Goal: Task Accomplishment & Management: Manage account settings

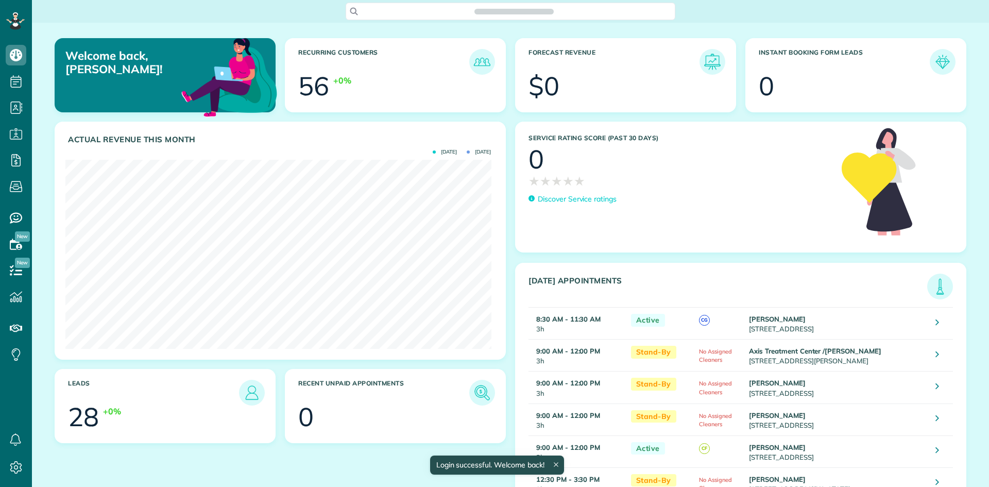
scroll to position [189, 426]
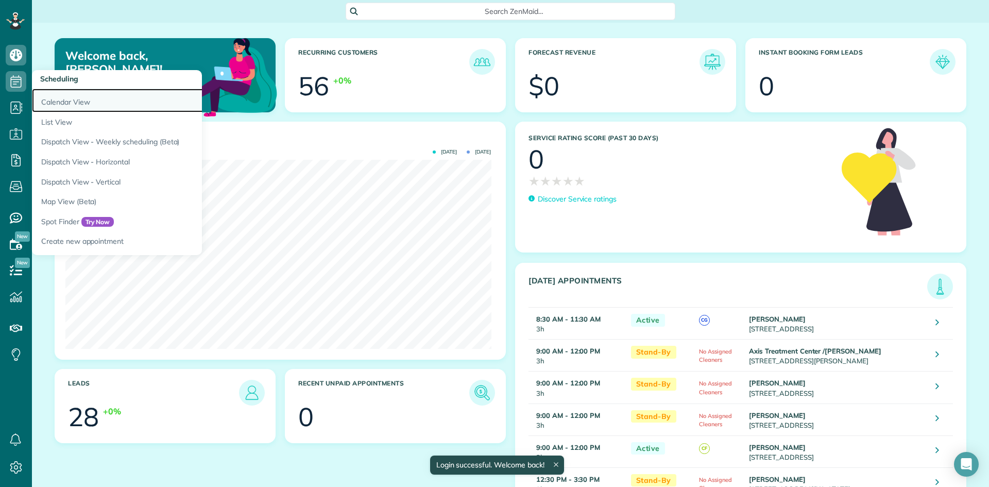
click at [85, 105] on link "Calendar View" at bounding box center [161, 101] width 258 height 24
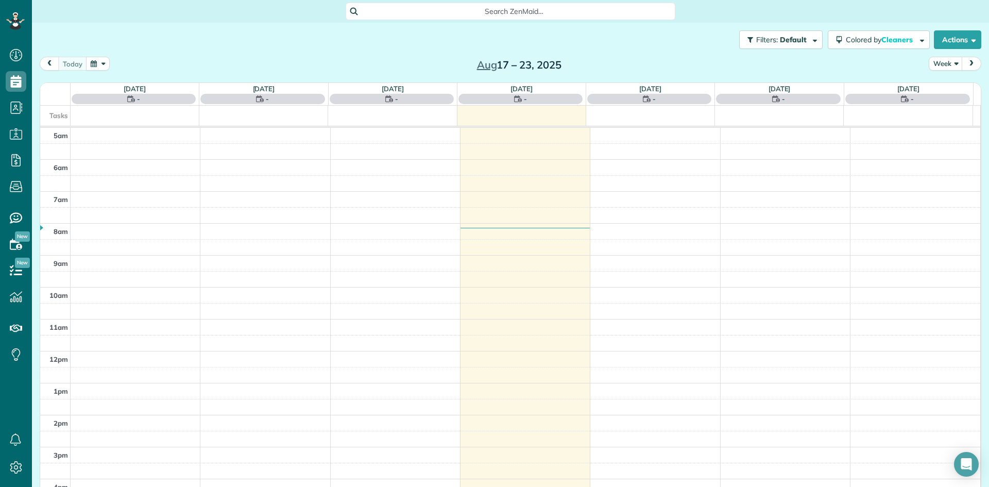
scroll to position [64, 0]
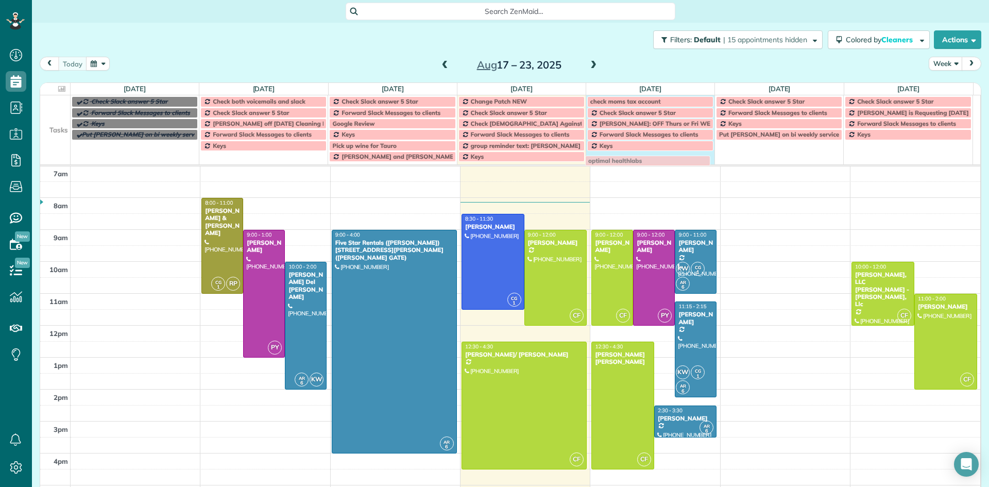
drag, startPoint x: 242, startPoint y: 157, endPoint x: 628, endPoint y: 161, distance: 386.0
click at [242, 102] on span "Check both voicemails and slack" at bounding box center [259, 101] width 93 height 8
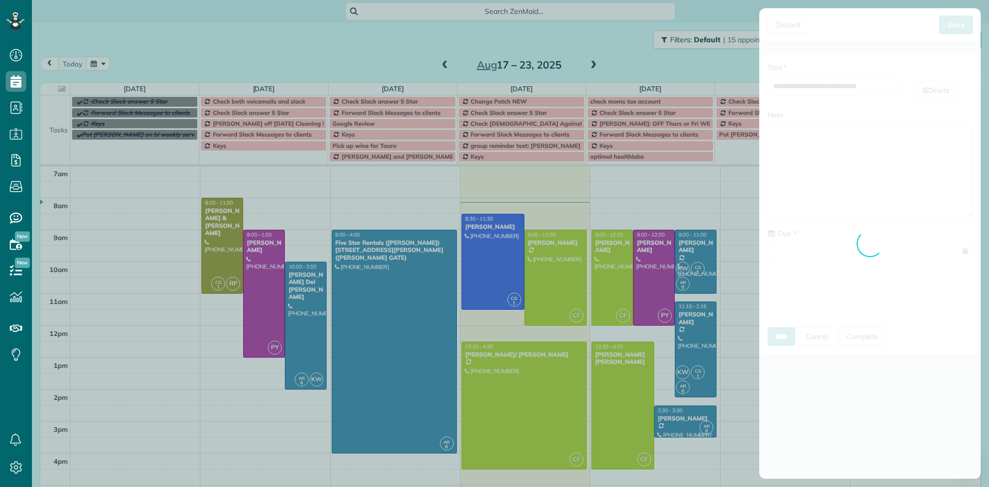
type input "**********"
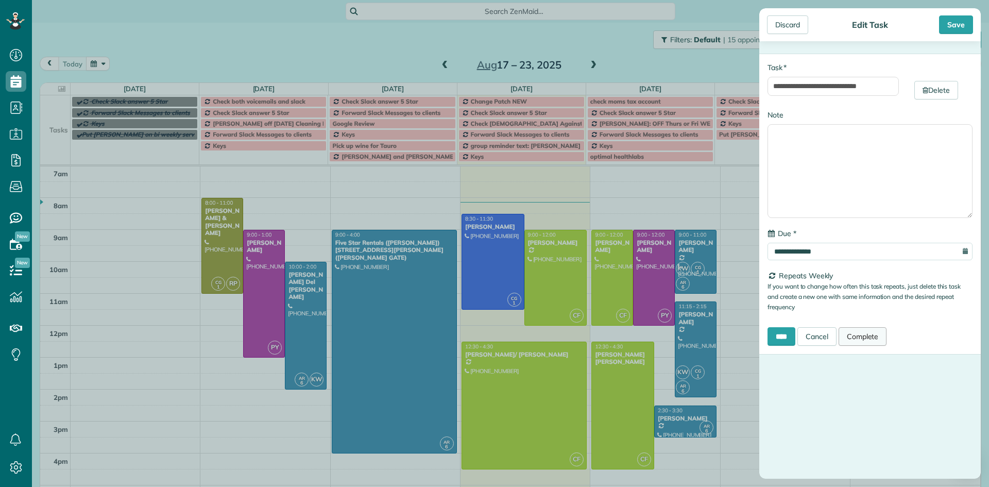
click at [869, 337] on link "Complete" at bounding box center [863, 336] width 48 height 19
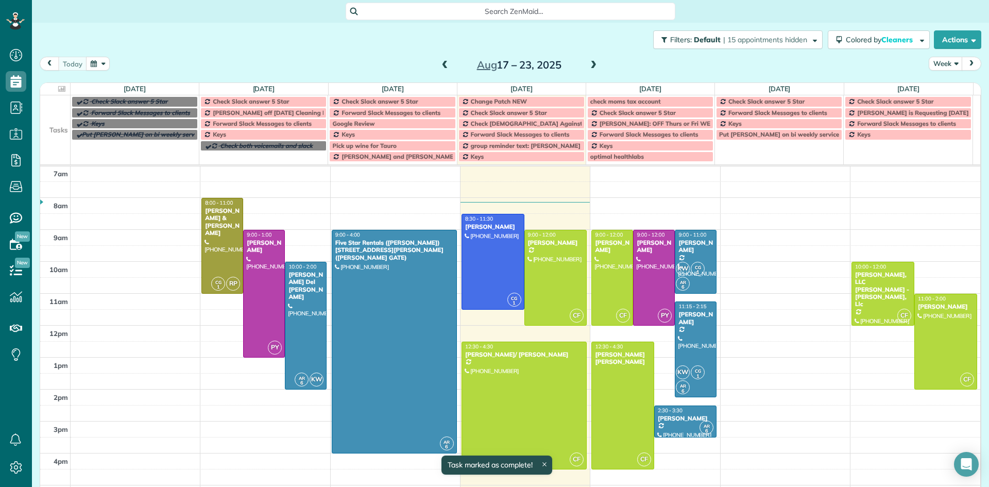
click at [232, 103] on span "Check Slack answer 5 Star" at bounding box center [251, 101] width 76 height 8
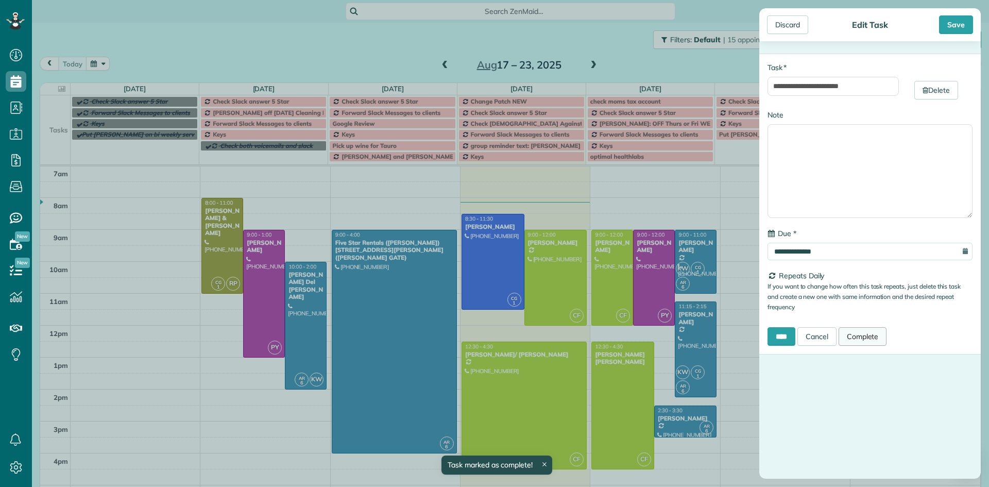
click at [875, 339] on link "Complete" at bounding box center [863, 336] width 48 height 19
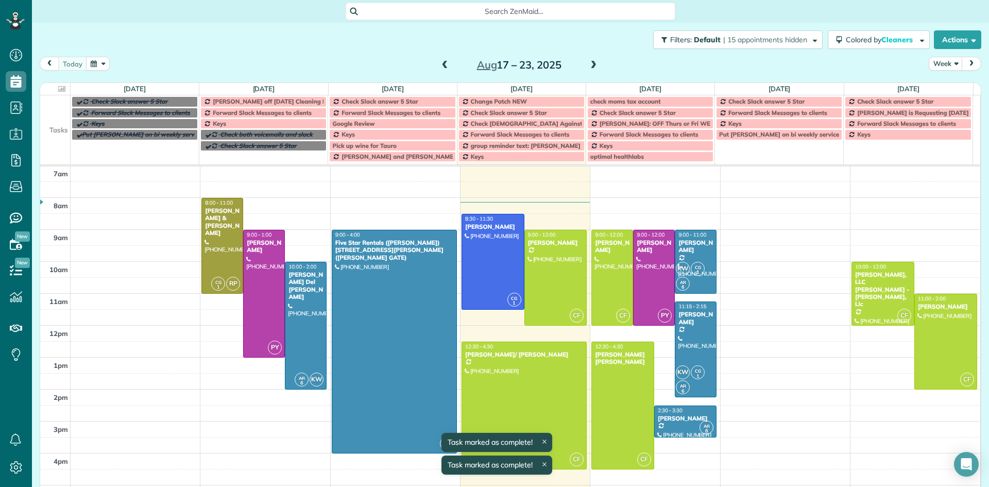
click at [225, 103] on span "[PERSON_NAME] off [DATE] Cleaning Restaurant" at bounding box center [284, 101] width 142 height 8
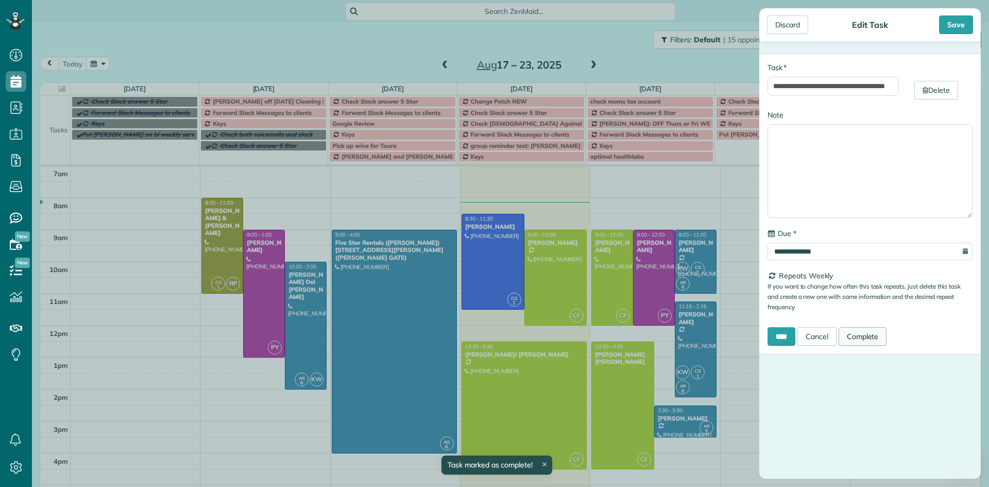
click at [864, 339] on link "Complete" at bounding box center [863, 336] width 48 height 19
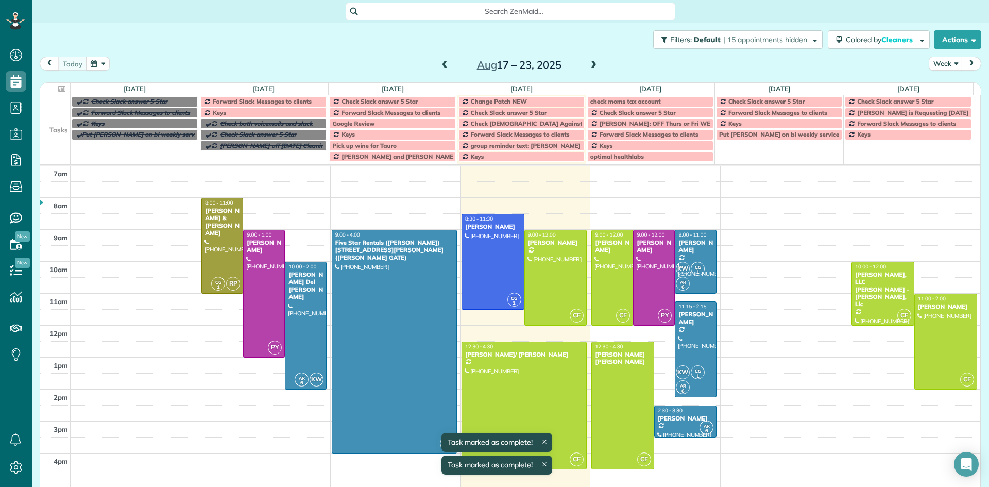
click at [299, 102] on span "Forward Slack Messages to clients" at bounding box center [262, 101] width 99 height 8
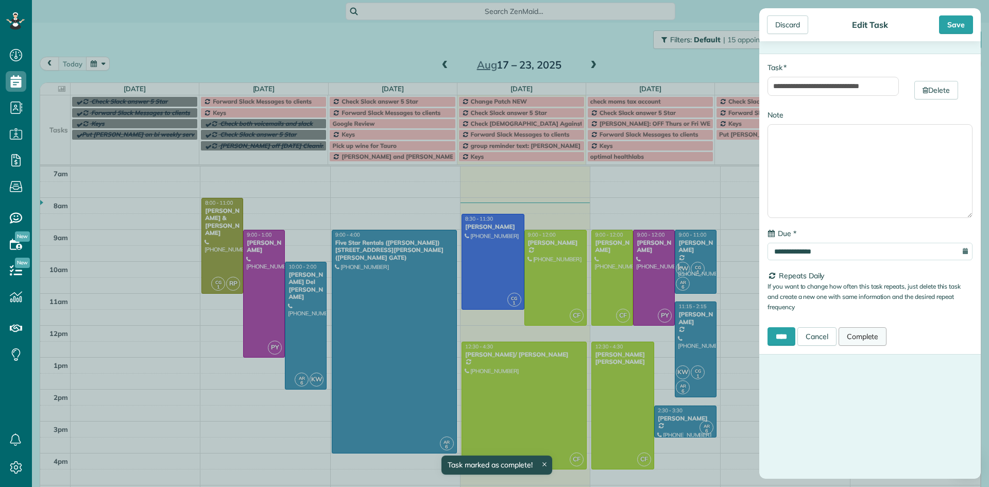
click at [864, 340] on link "Complete" at bounding box center [863, 336] width 48 height 19
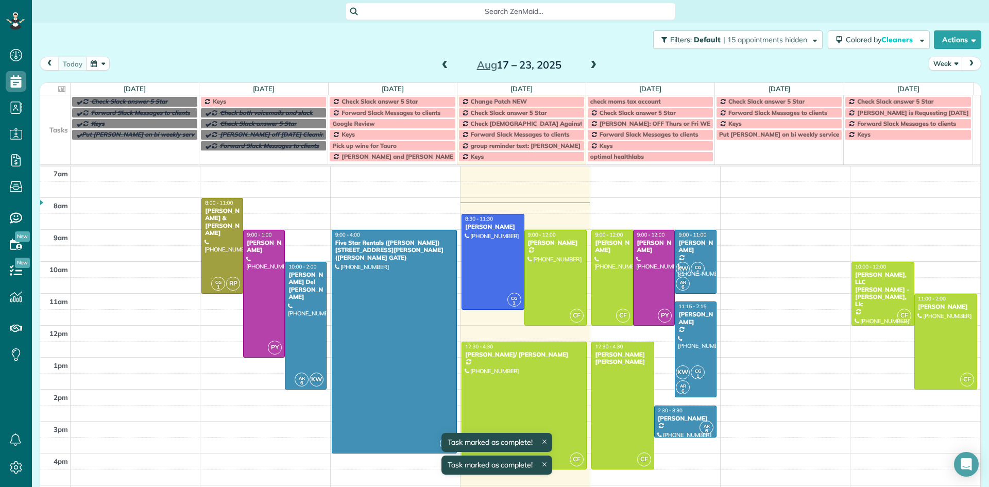
click at [235, 104] on div "Keys" at bounding box center [264, 101] width 120 height 7
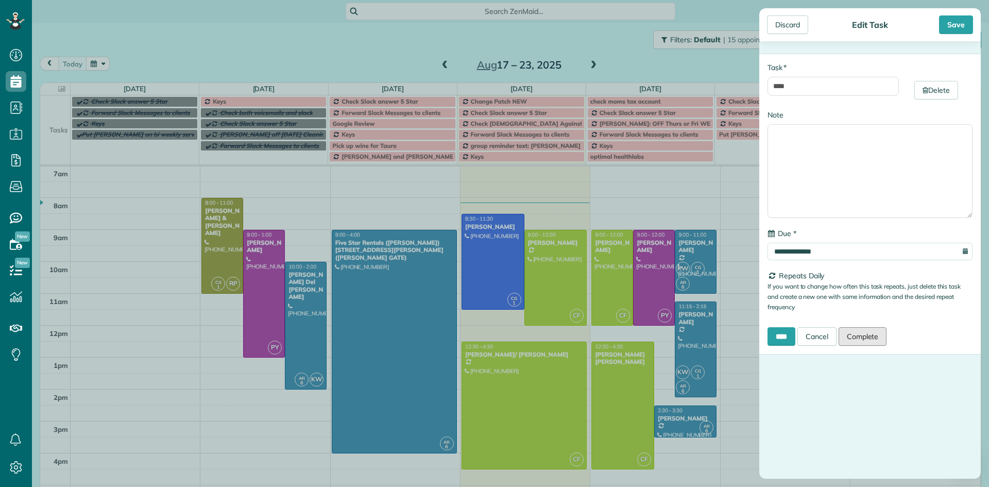
click at [872, 334] on link "Complete" at bounding box center [863, 336] width 48 height 19
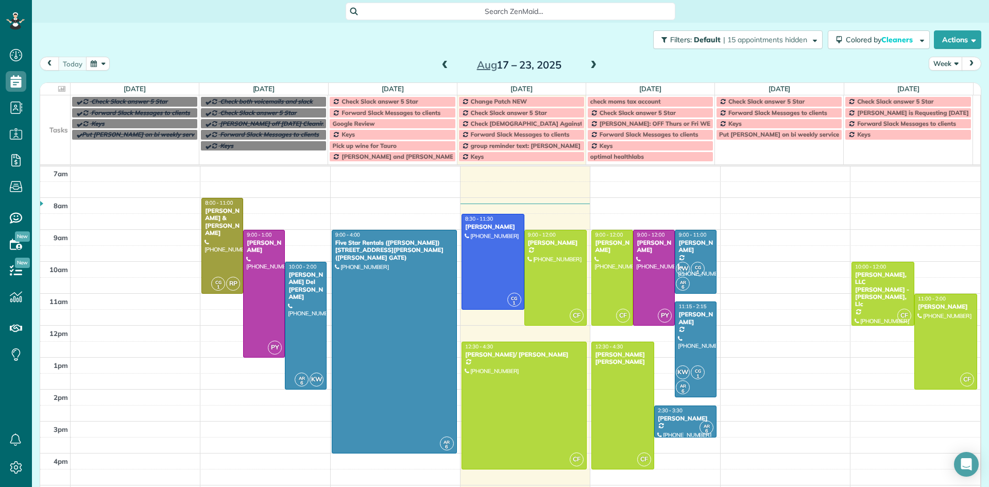
click at [590, 65] on span at bounding box center [593, 65] width 11 height 9
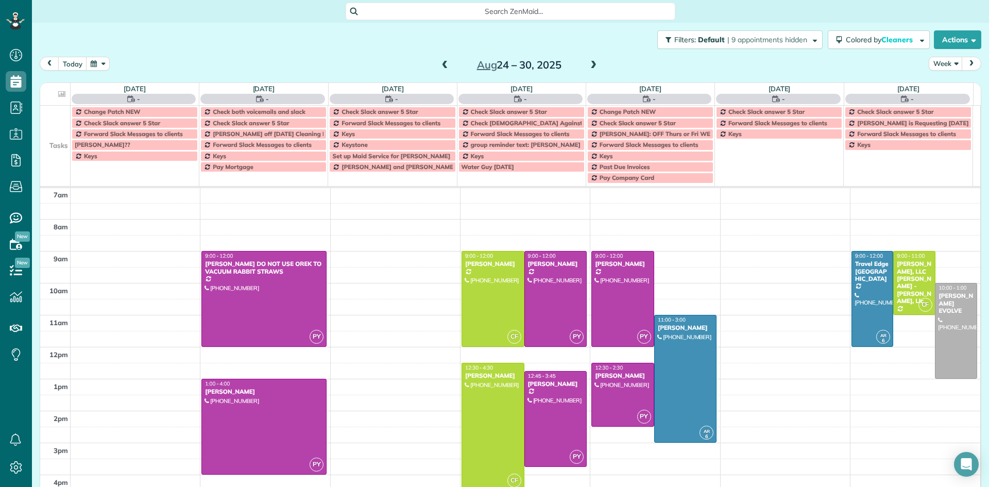
click at [590, 65] on span at bounding box center [593, 65] width 11 height 9
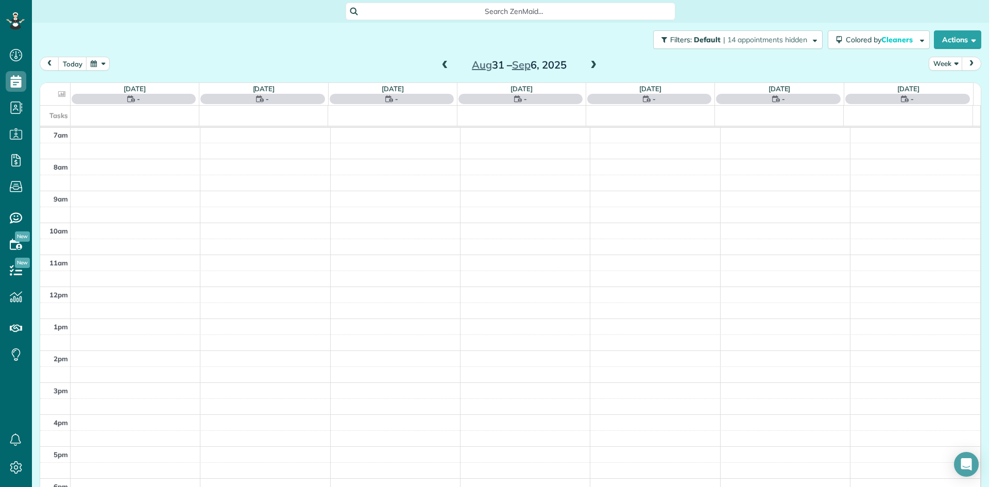
click at [590, 65] on span at bounding box center [593, 65] width 11 height 9
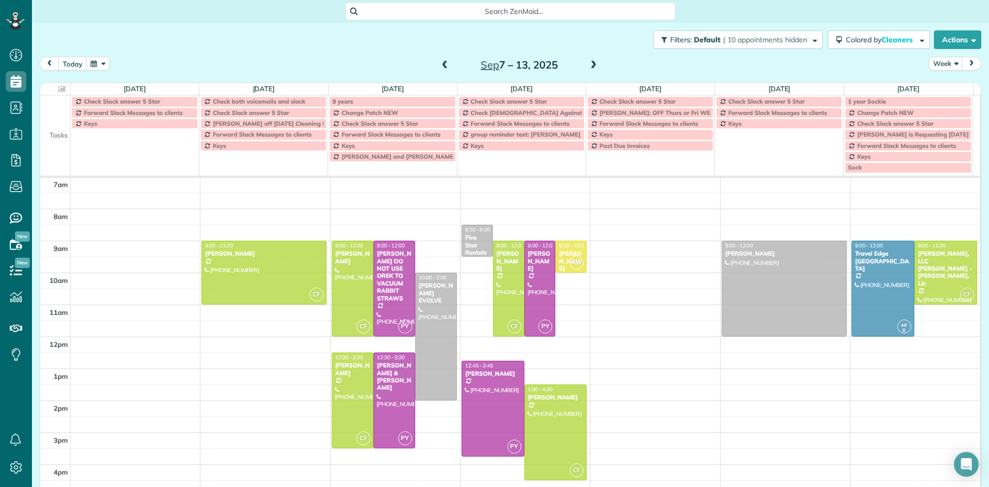
click at [590, 65] on span at bounding box center [593, 65] width 11 height 9
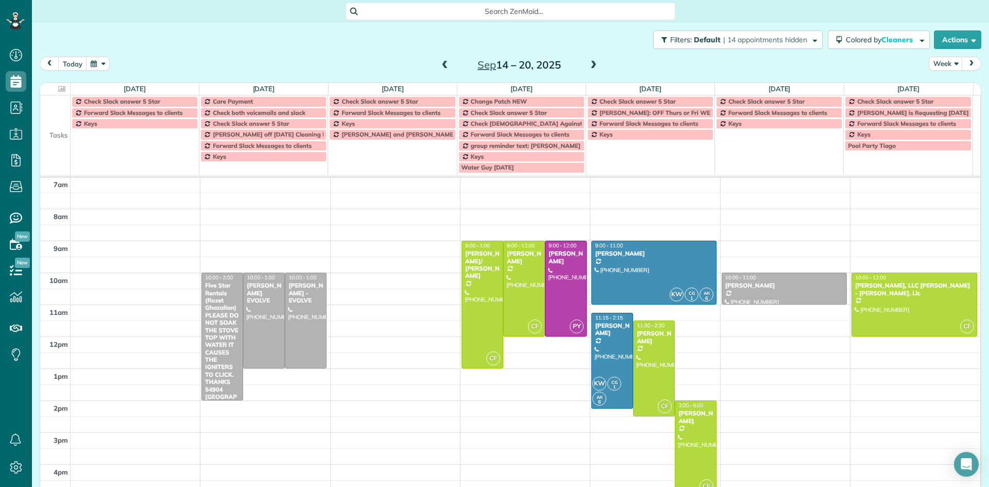
click at [590, 65] on span at bounding box center [593, 65] width 11 height 9
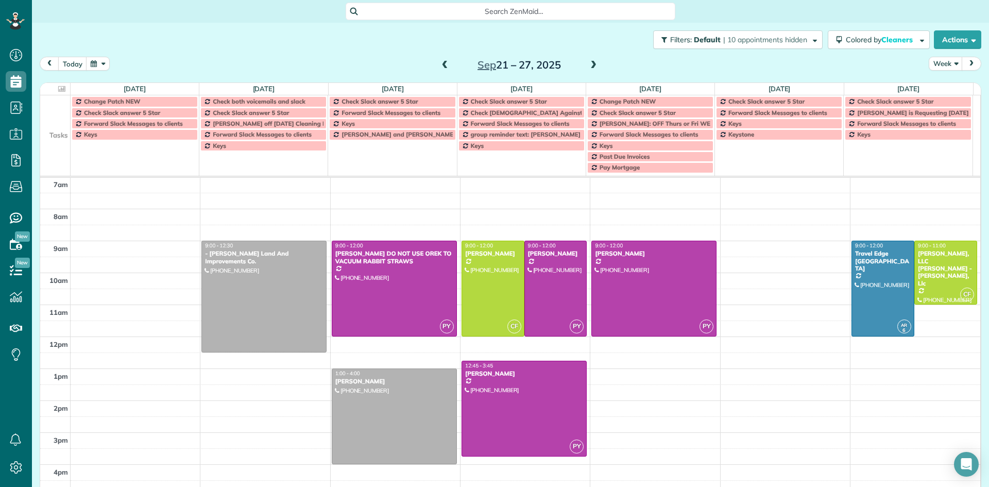
click at [590, 65] on span at bounding box center [593, 65] width 11 height 9
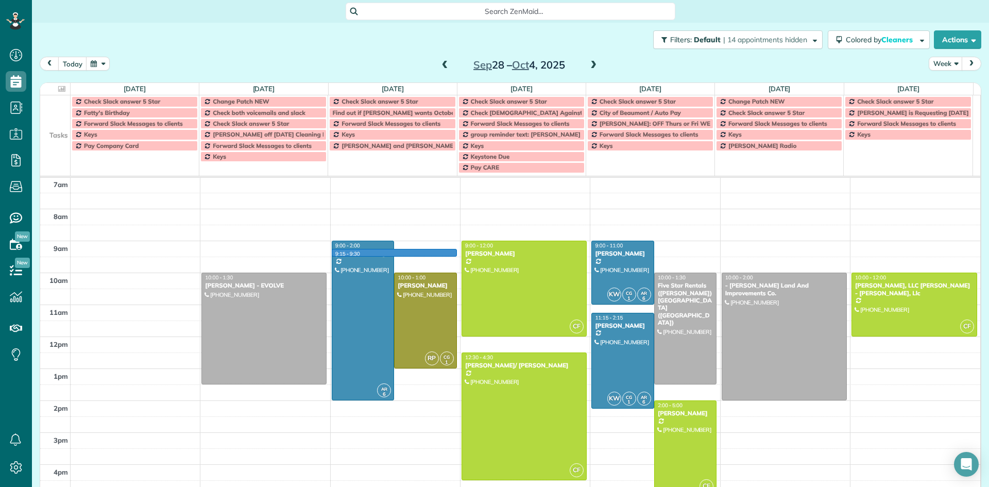
click at [430, 251] on div "5am 6am 7am 8am 9am 10am 11am 12pm 1pm 2pm 3pm 4pm 5pm 6pm 7pm 8pm 9pm 10pm 10:…" at bounding box center [510, 400] width 940 height 575
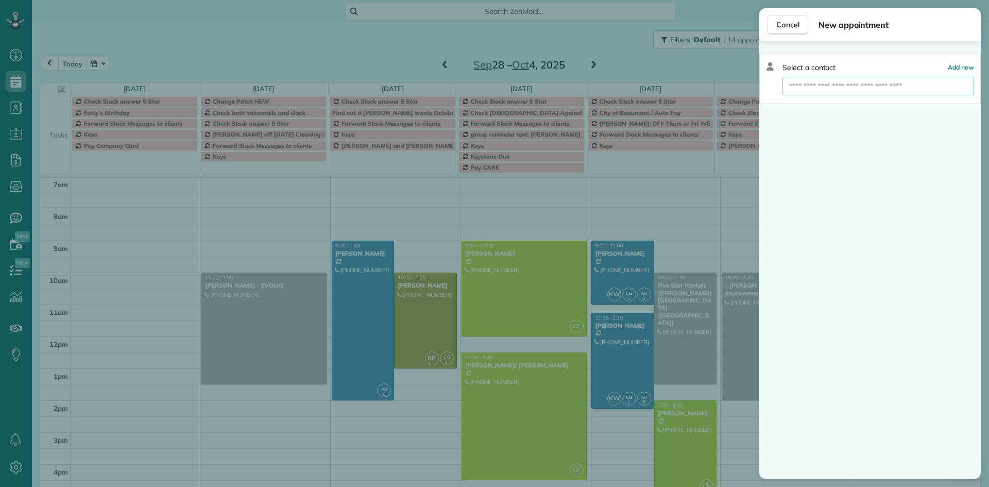
click at [824, 83] on input "text" at bounding box center [879, 86] width 192 height 19
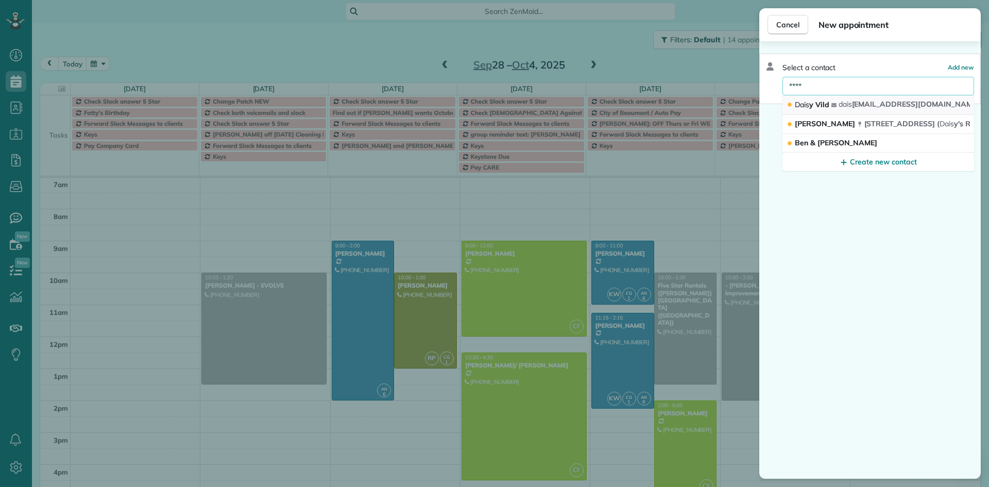
type input "****"
click at [831, 107] on div "Dais y Vild" at bounding box center [809, 104] width 45 height 11
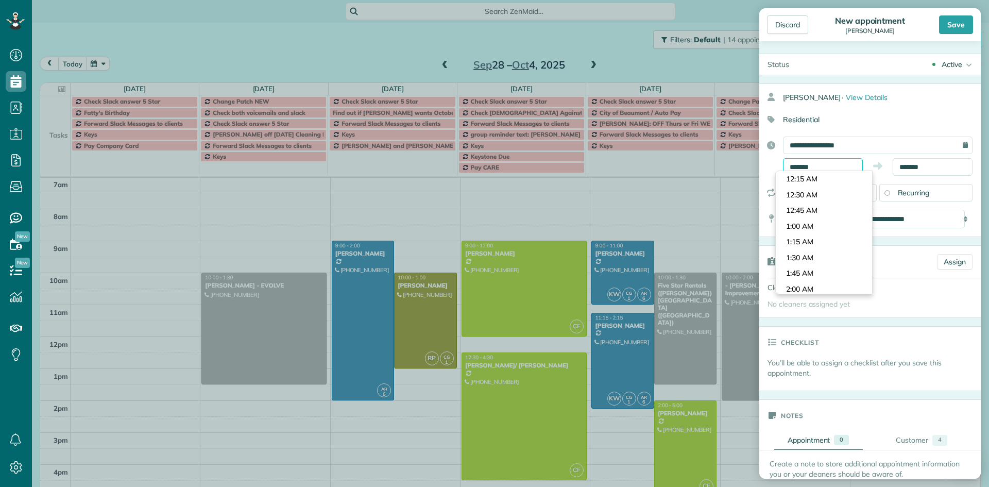
click at [817, 165] on input "*******" at bounding box center [823, 167] width 80 height 18
type input "********"
click at [809, 255] on body "Dashboard Scheduling Calendar View List View Dispatch View - Weekly scheduling …" at bounding box center [494, 243] width 989 height 487
click at [915, 163] on input "*******" at bounding box center [933, 167] width 80 height 18
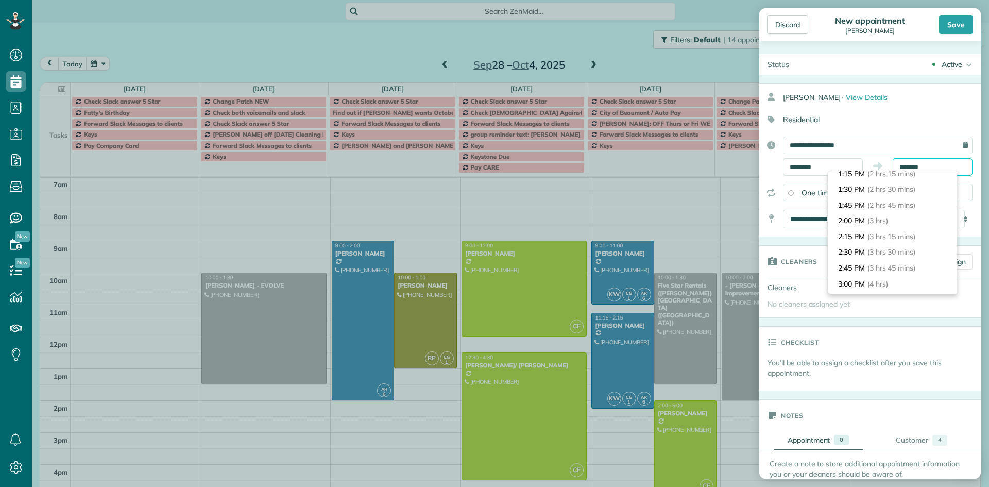
scroll to position [155, 0]
type input "*******"
drag, startPoint x: 894, startPoint y: 277, endPoint x: 921, endPoint y: 128, distance: 151.3
click at [895, 276] on li "3:00 PM (4 hrs)" at bounding box center [892, 276] width 129 height 16
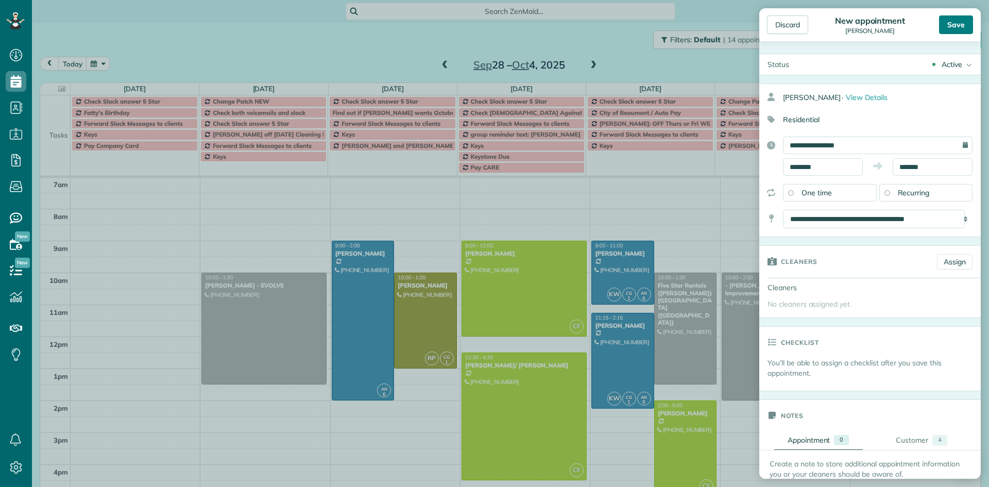
click at [953, 30] on div "Save" at bounding box center [956, 24] width 34 height 19
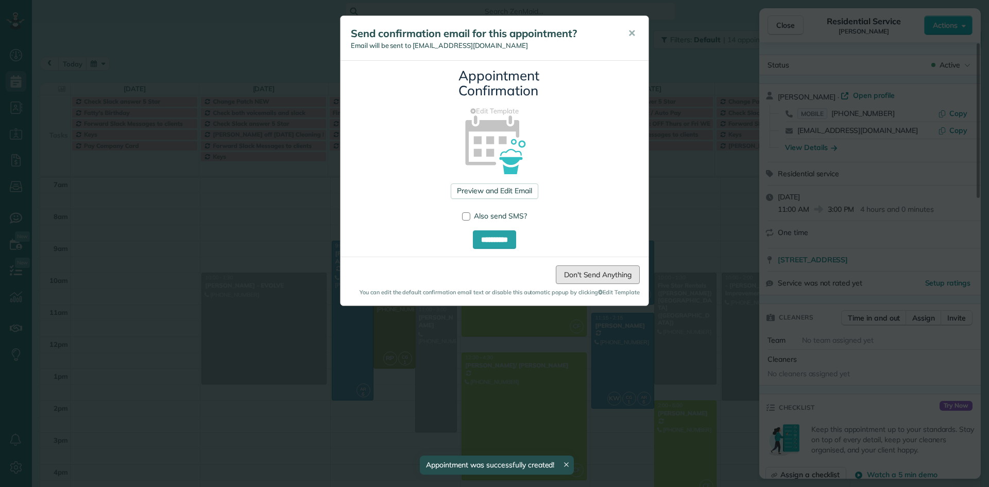
drag, startPoint x: 612, startPoint y: 277, endPoint x: 618, endPoint y: 276, distance: 6.4
click at [612, 277] on link "Don't Send Anything" at bounding box center [598, 274] width 84 height 19
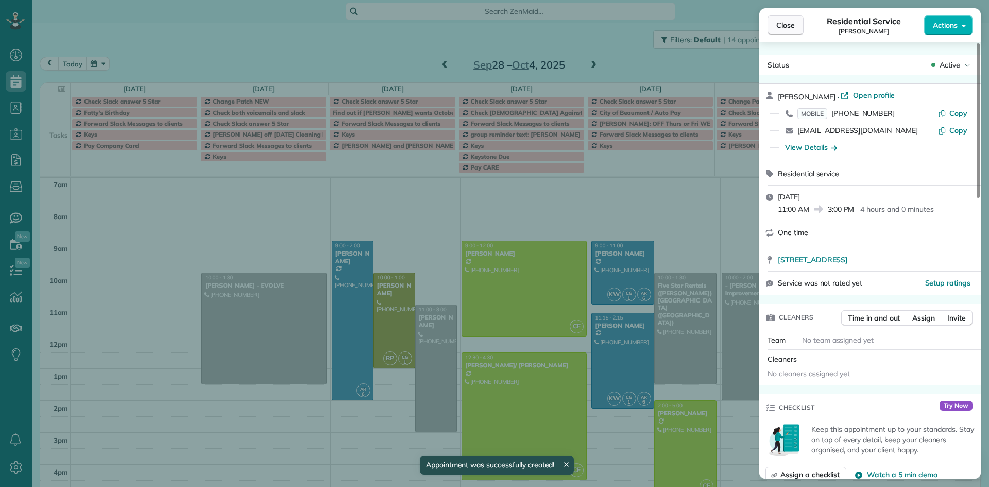
click at [776, 28] on span "Close" at bounding box center [785, 25] width 19 height 10
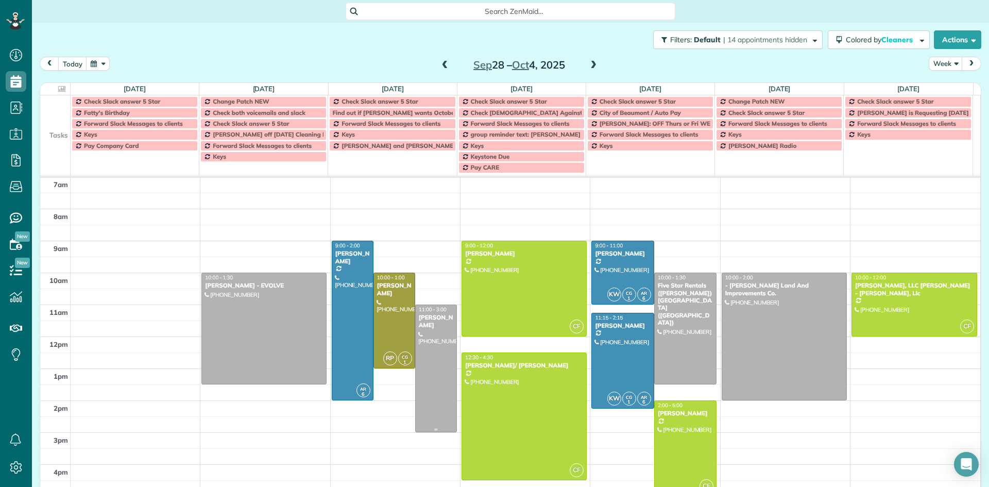
click at [420, 324] on div at bounding box center [436, 368] width 41 height 127
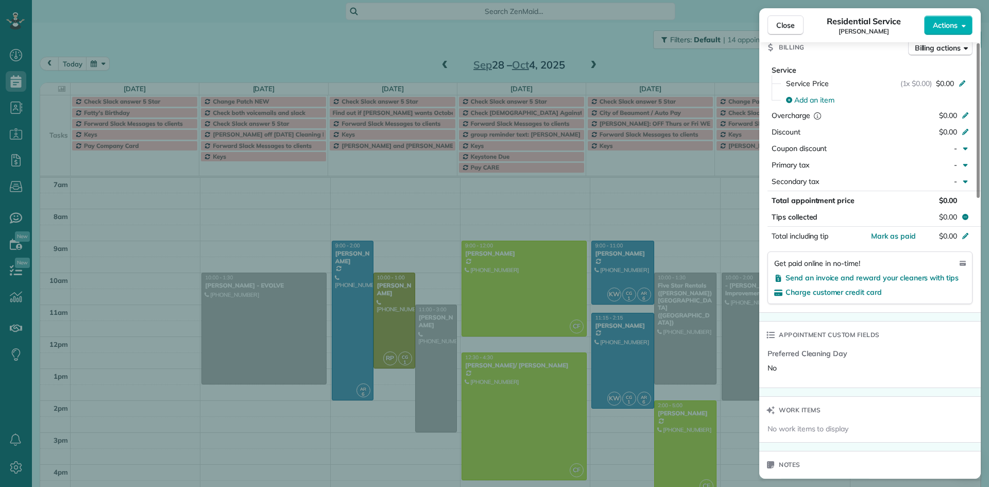
scroll to position [775, 0]
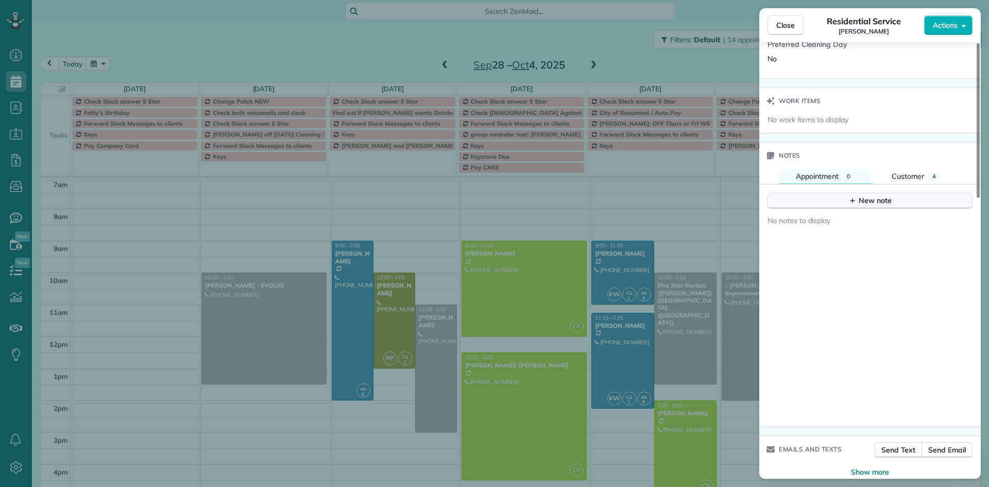
click at [846, 200] on button "New note" at bounding box center [870, 201] width 205 height 16
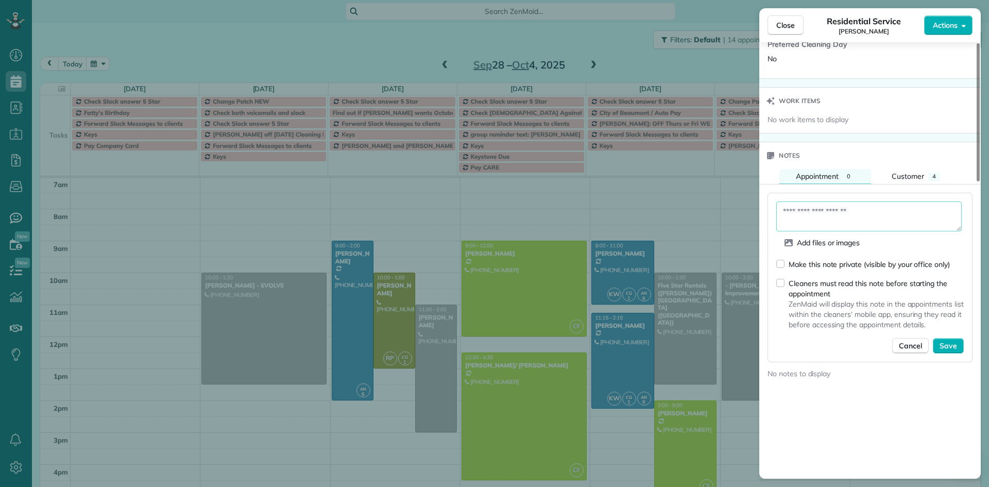
click at [788, 211] on textarea at bounding box center [868, 216] width 185 height 30
paste textarea "**********"
type textarea "**********"
click at [948, 343] on span "Save" at bounding box center [949, 346] width 18 height 10
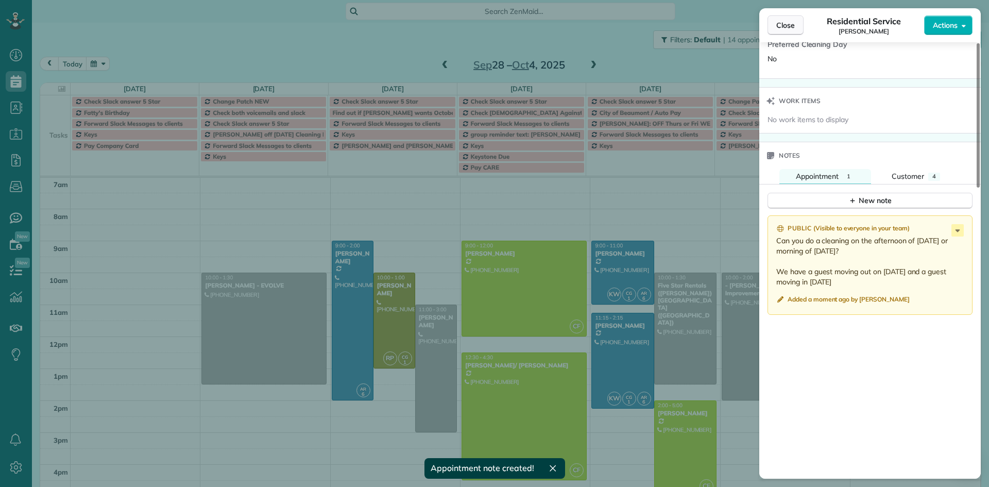
click at [775, 24] on button "Close" at bounding box center [786, 25] width 36 height 20
